Goal: Find specific page/section: Find specific page/section

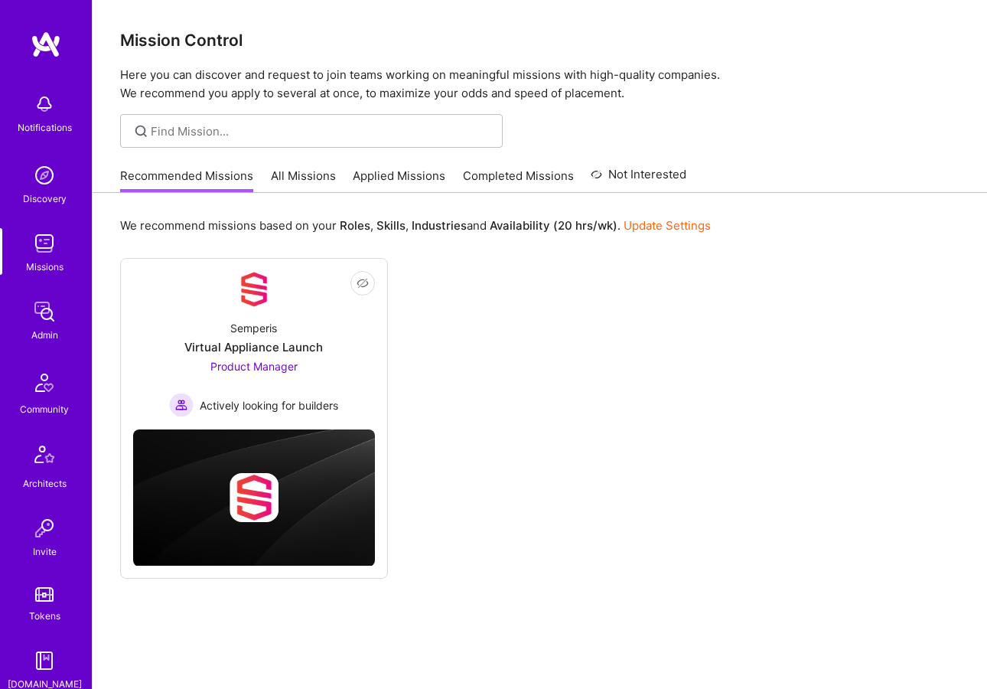
scroll to position [255, 0]
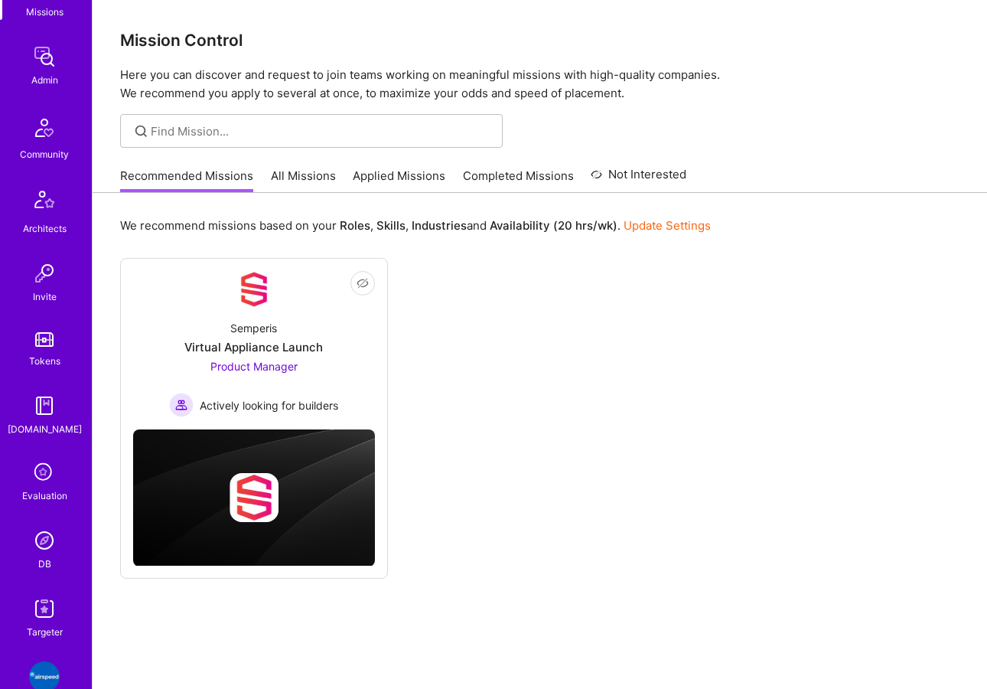
click at [44, 537] on img at bounding box center [44, 540] width 31 height 31
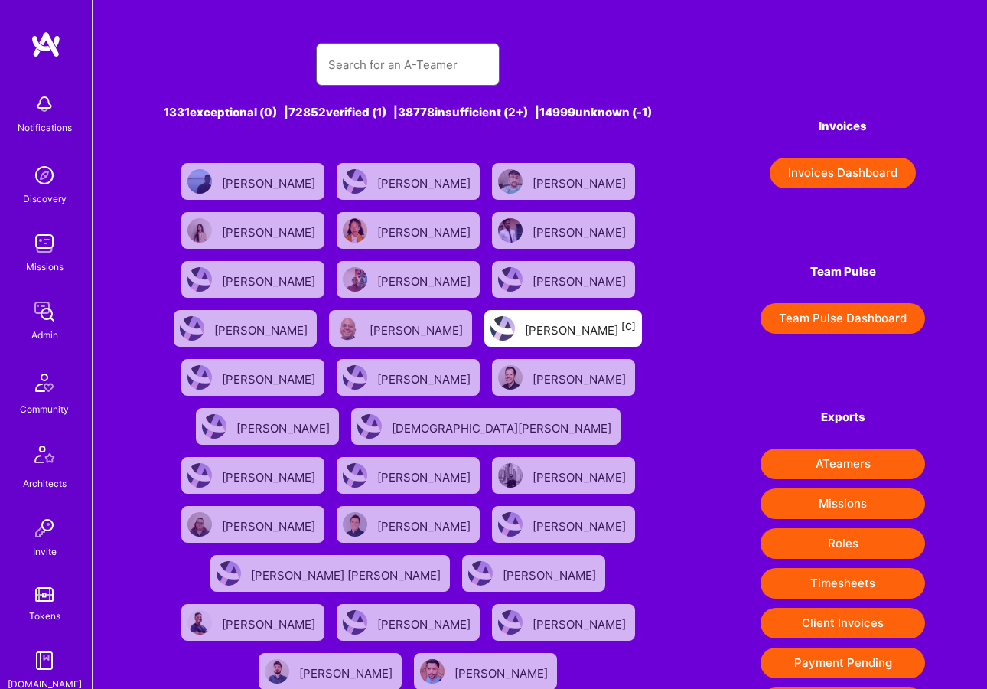
click at [403, 58] on input "text" at bounding box center [407, 64] width 159 height 39
paste input "[PERSON_NAME]"
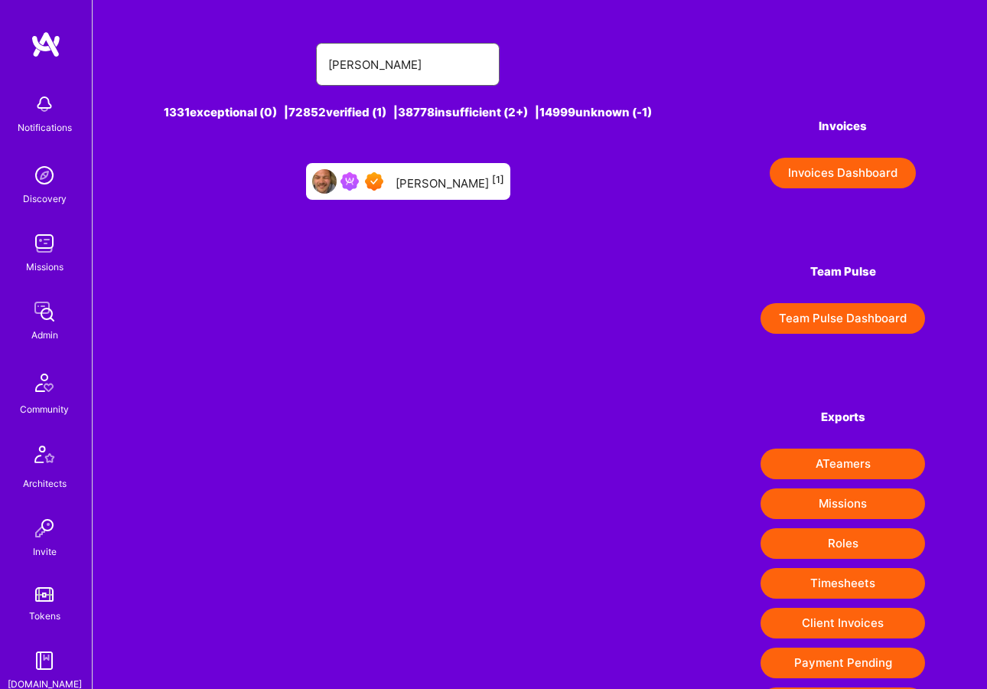
type input "[PERSON_NAME]"
click at [406, 191] on div "[PERSON_NAME] [1]" at bounding box center [450, 181] width 109 height 20
